Goal: Transaction & Acquisition: Purchase product/service

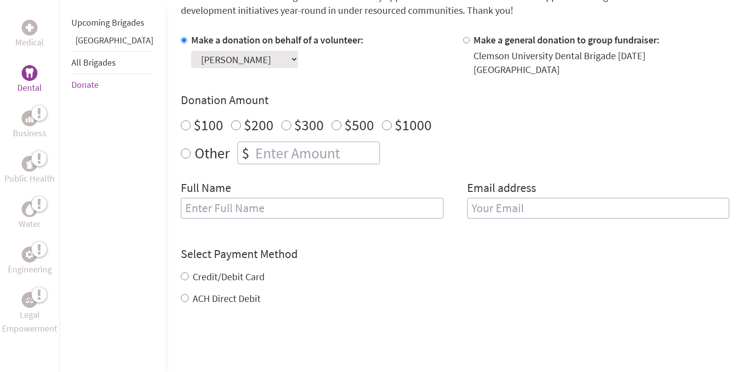
scroll to position [307, 0]
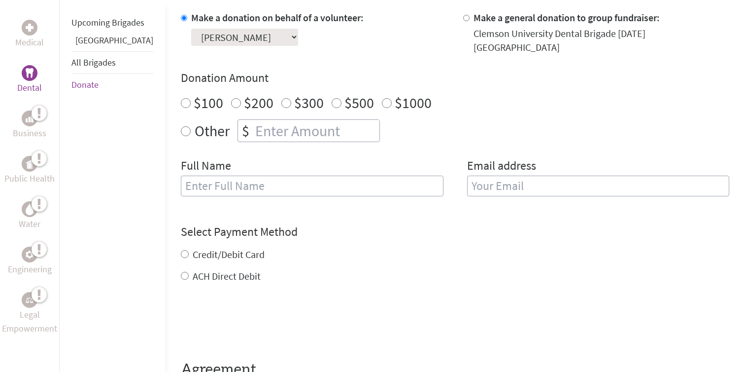
radio input "true"
click at [253, 124] on input "number" at bounding box center [316, 131] width 126 height 22
type input "800"
click at [243, 175] on input "text" at bounding box center [312, 185] width 263 height 21
type input "[PERSON_NAME]"
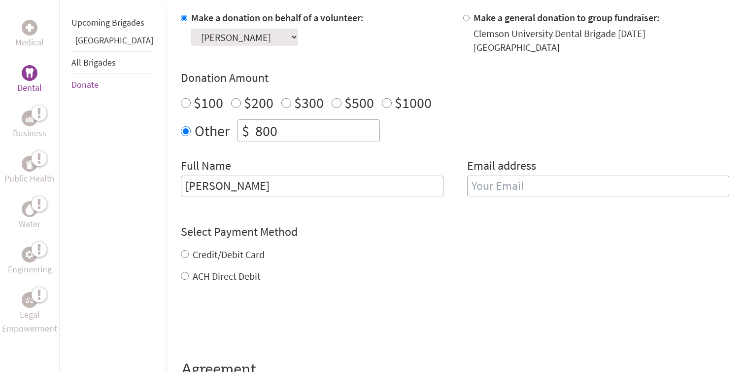
type input "[EMAIL_ADDRESS][DOMAIN_NAME]"
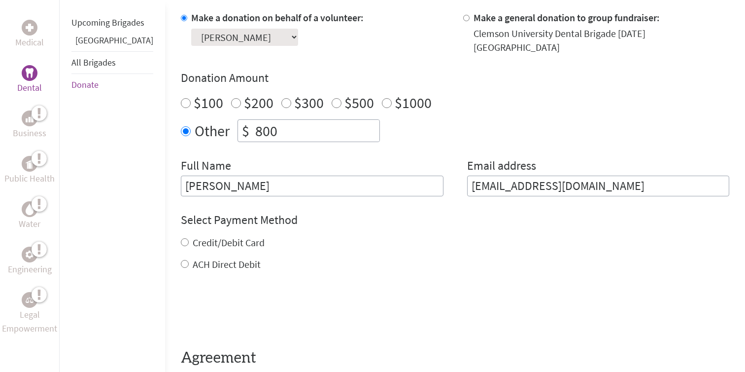
click at [181, 238] on input "Credit/Debit Card" at bounding box center [185, 242] width 8 height 8
radio input "true"
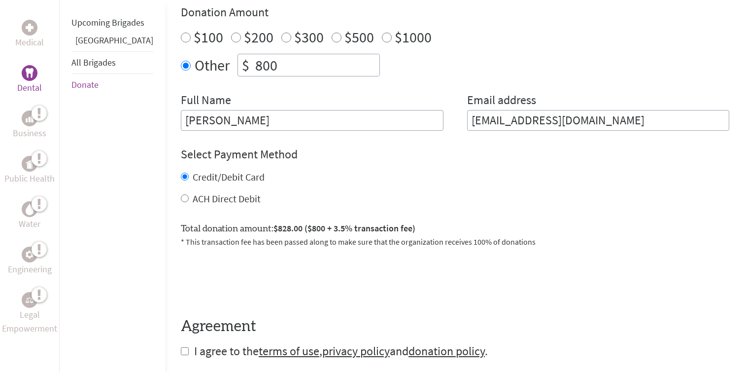
scroll to position [410, 0]
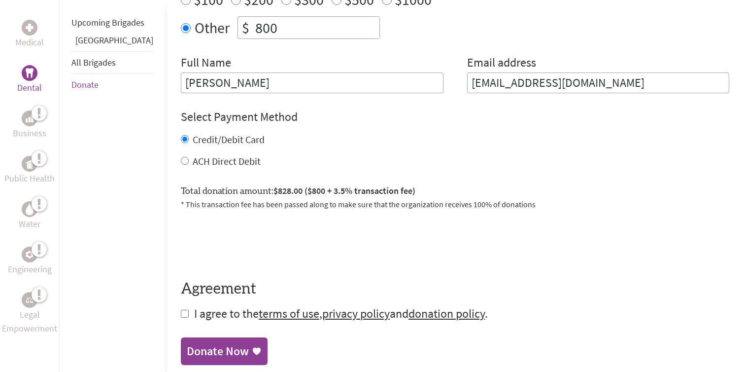
click at [256, 17] on input "800" at bounding box center [316, 28] width 126 height 22
click at [269, 29] on input "800" at bounding box center [316, 28] width 126 height 22
type input "8"
click at [386, 41] on div "Make a donation on behalf of a volunteer: Select a volunteer... [PERSON_NAME] […" at bounding box center [455, 0] width 548 height 185
click at [271, 27] on input "772" at bounding box center [316, 28] width 126 height 22
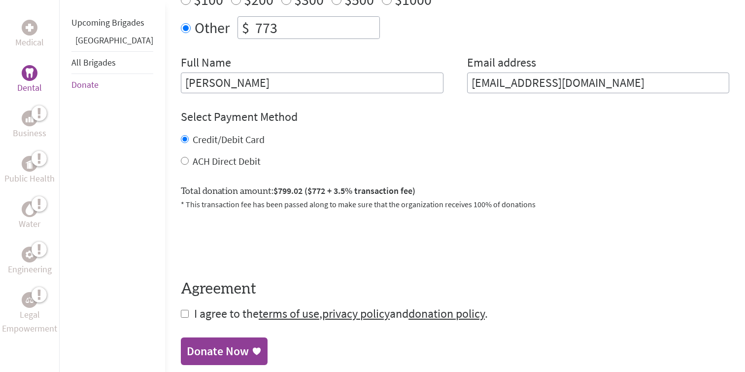
type input "773"
click at [418, 39] on div "Make a donation on behalf of a volunteer: Select a volunteer... [PERSON_NAME] […" at bounding box center [455, 0] width 548 height 185
click at [181, 309] on input "checkbox" at bounding box center [185, 313] width 8 height 8
checkbox input "true"
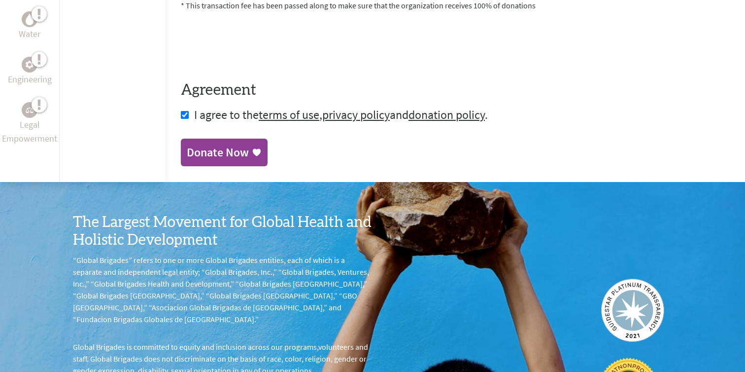
scroll to position [689, 0]
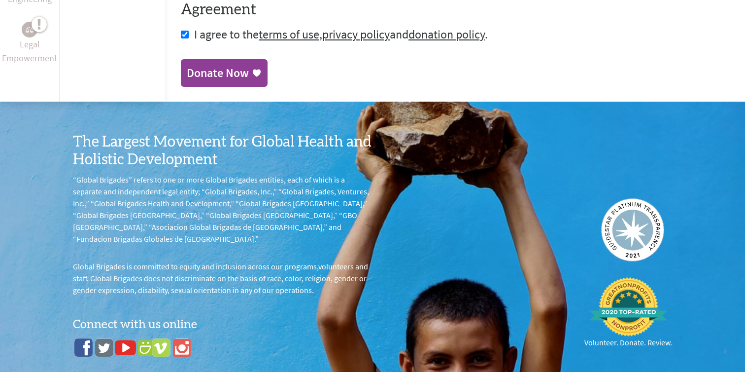
click at [208, 65] on div "Donate Now" at bounding box center [218, 73] width 62 height 16
